Goal: Obtain resource: Download file/media

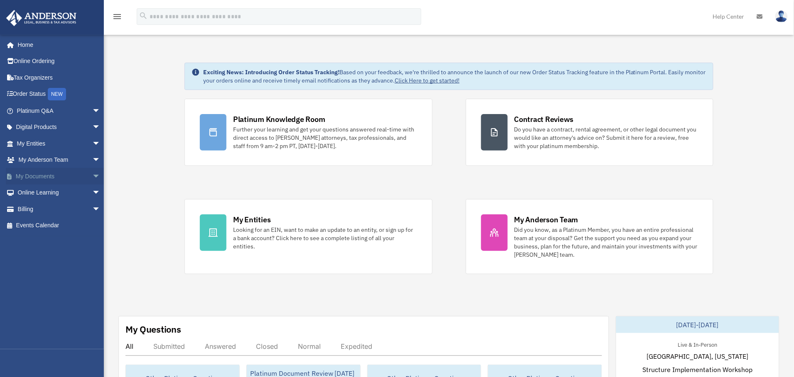
click at [92, 176] on span "arrow_drop_down" at bounding box center [100, 176] width 17 height 17
click at [37, 194] on link "Box" at bounding box center [62, 193] width 101 height 17
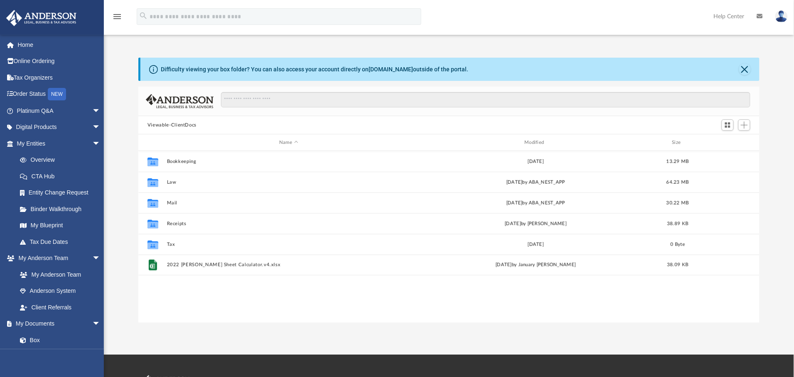
scroll to position [179, 611]
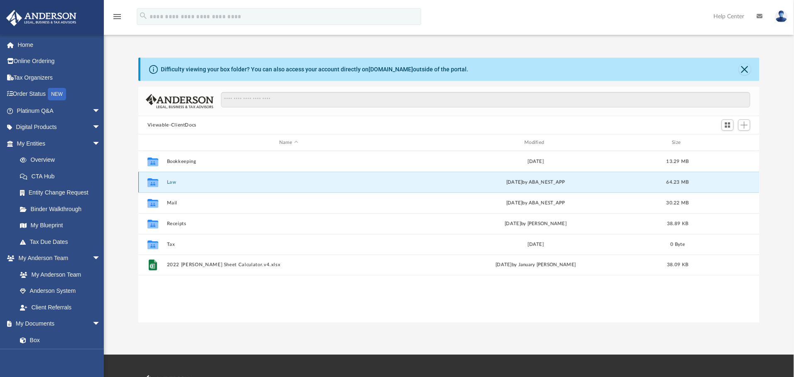
click at [170, 183] on button "Law" at bounding box center [288, 182] width 243 height 5
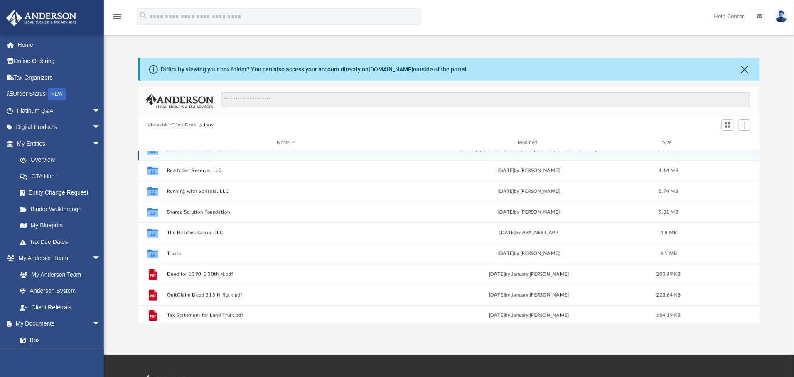
scroll to position [202, 0]
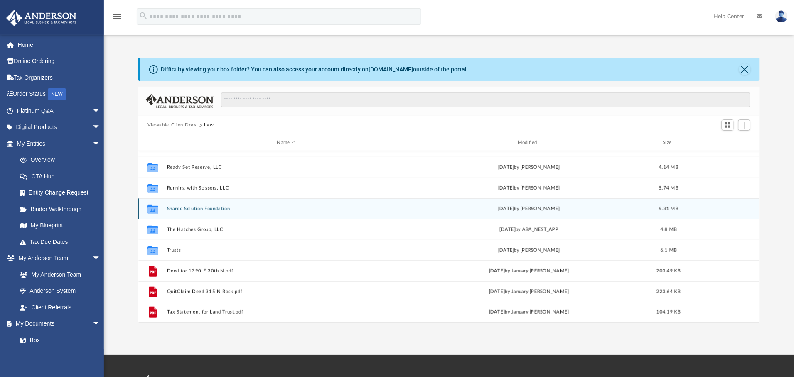
click at [196, 212] on div "Collaborated Folder Shared Solution Foundation Wed Jun 5 2024 by Cat Hernandez …" at bounding box center [448, 208] width 621 height 21
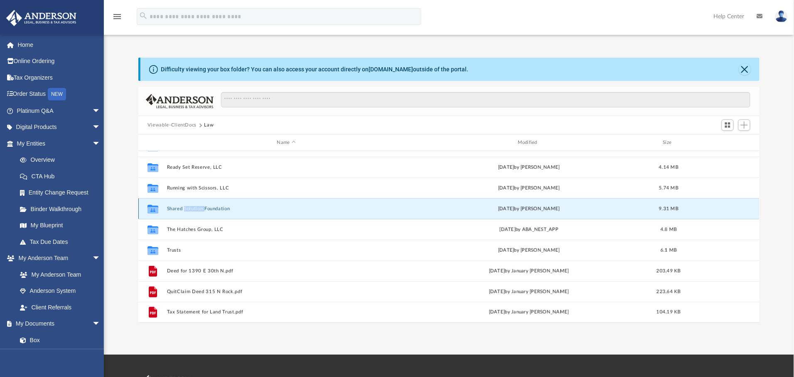
click at [196, 212] on div "Collaborated Folder Shared Solution Foundation Wed Jun 5 2024 by Cat Hernandez …" at bounding box center [448, 208] width 621 height 21
click at [176, 210] on button "Shared Solution Foundation" at bounding box center [286, 208] width 239 height 5
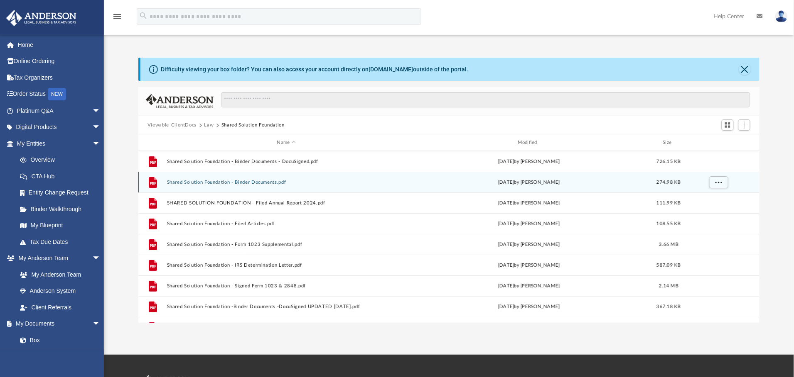
click at [197, 184] on button "Shared Solution Foundation - Binder Documents.pdf" at bounding box center [286, 182] width 239 height 5
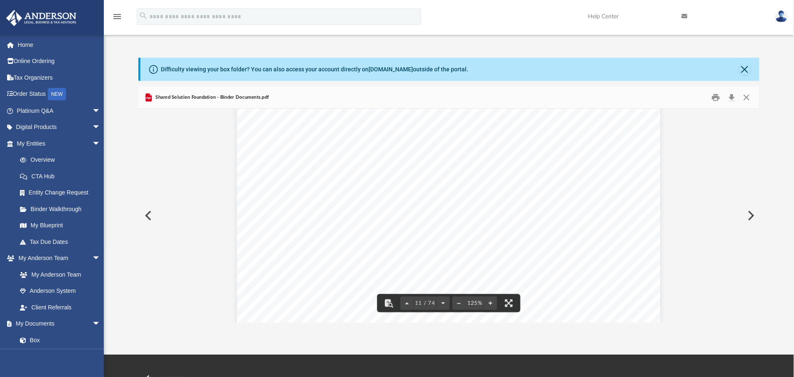
scroll to position [5730, 0]
click at [749, 98] on button "Close" at bounding box center [746, 97] width 15 height 13
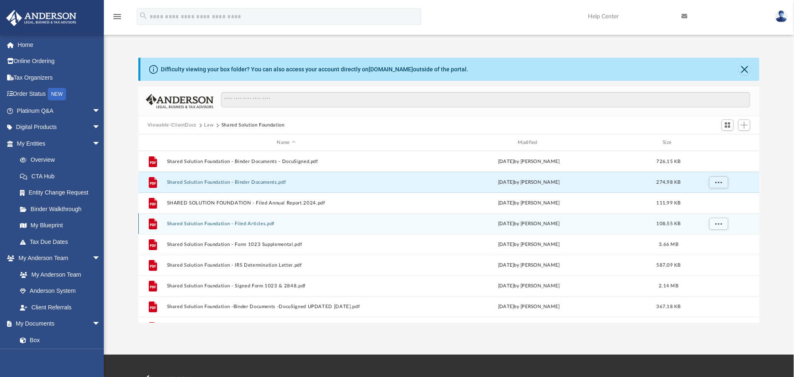
click at [191, 225] on button "Shared Solution Foundation - Filed Articles.pdf" at bounding box center [286, 223] width 239 height 5
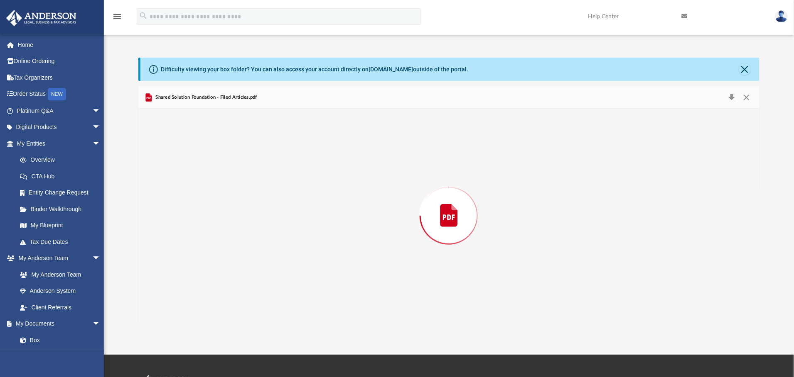
click at [191, 225] on div "Preview" at bounding box center [448, 216] width 621 height 214
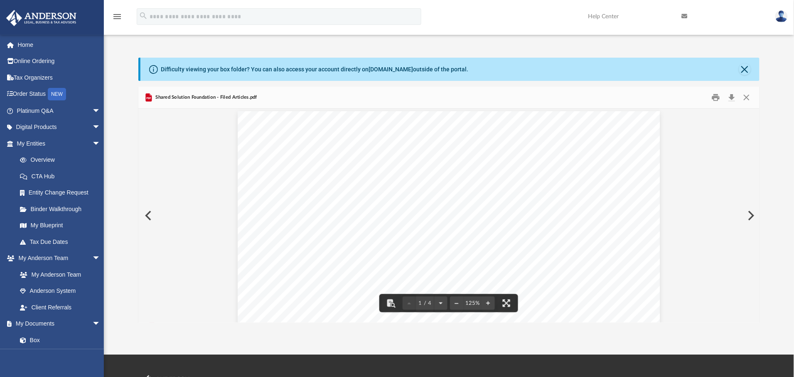
scroll to position [0, 0]
click at [745, 98] on button "Close" at bounding box center [746, 97] width 15 height 13
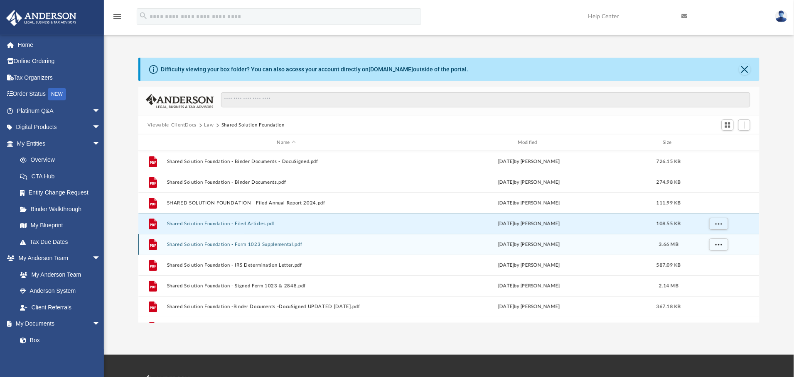
click at [208, 244] on button "Shared Solution Foundation - Form 1023 Supplemental.pdf" at bounding box center [286, 244] width 239 height 5
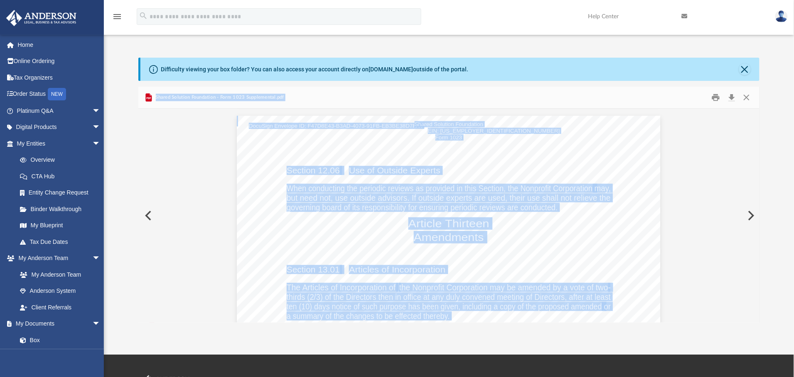
scroll to position [14571, 0]
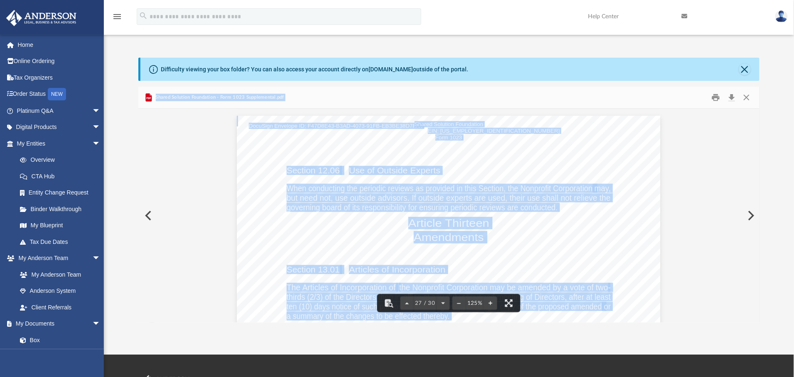
click at [527, 186] on span "When conducting the periodic reviews as provided in this Section, the Nonprofit…" at bounding box center [440, 188] width 306 height 8
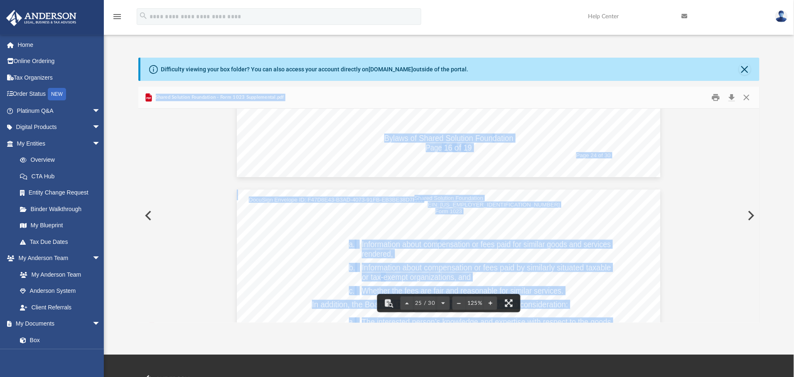
scroll to position [13263, 0]
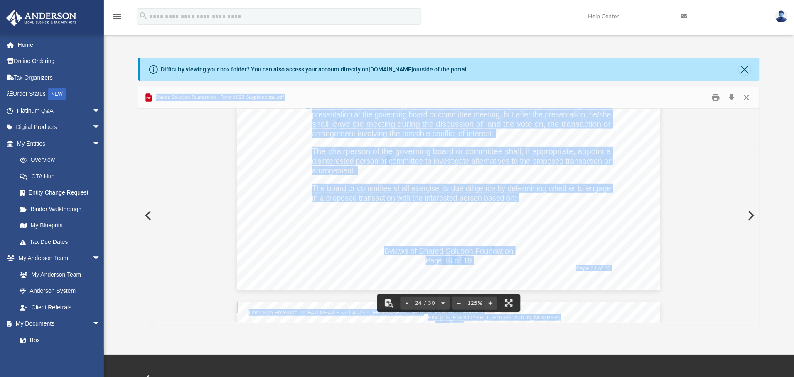
click at [436, 184] on span "The board or committee shall exercise its due diligence by determining whether …" at bounding box center [461, 188] width 299 height 8
click at [441, 187] on span "The board or committee shall exercise its due diligence by determining whether …" at bounding box center [461, 188] width 299 height 8
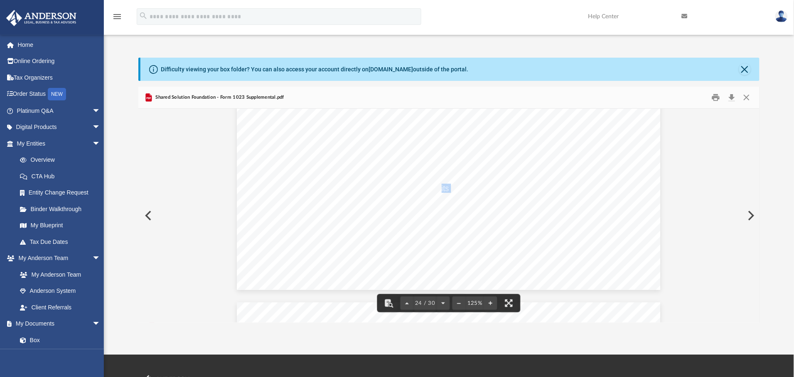
click at [441, 187] on span "The board or committee shall exercise its due diligence by determining whether …" at bounding box center [461, 188] width 299 height 8
click at [482, 189] on span "The board or committee shall exercise its due diligence by determining whether …" at bounding box center [461, 188] width 299 height 8
click at [745, 99] on button "Close" at bounding box center [746, 97] width 15 height 13
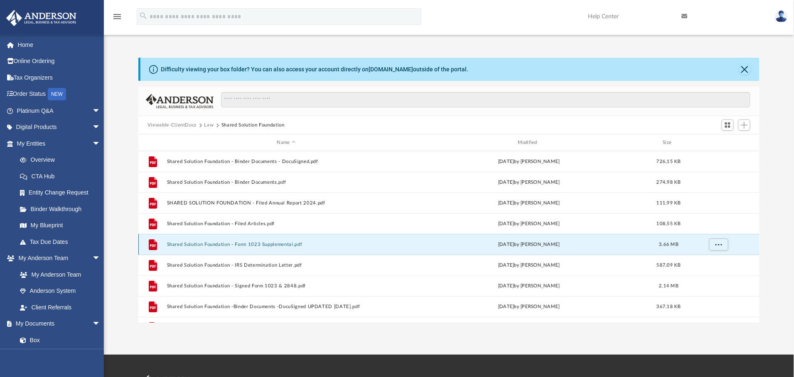
scroll to position [36, 0]
